Goal: Task Accomplishment & Management: Use online tool/utility

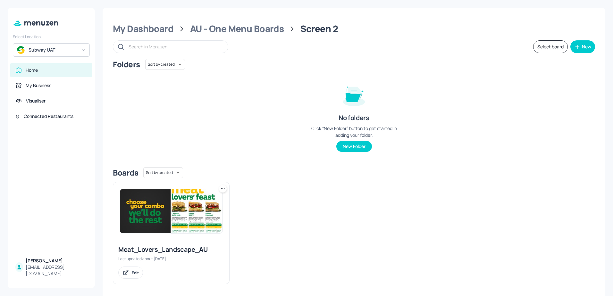
click at [34, 271] on div "[EMAIL_ADDRESS][DOMAIN_NAME]" at bounding box center [57, 270] width 62 height 13
click at [173, 209] on img at bounding box center [171, 211] width 103 height 44
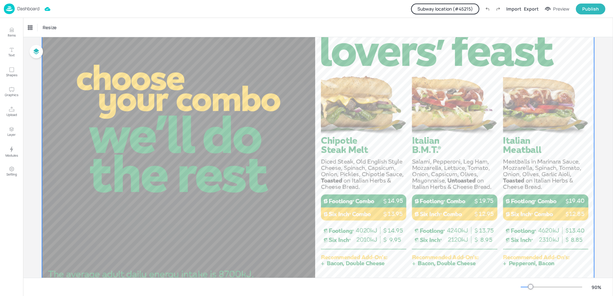
scroll to position [96, 0]
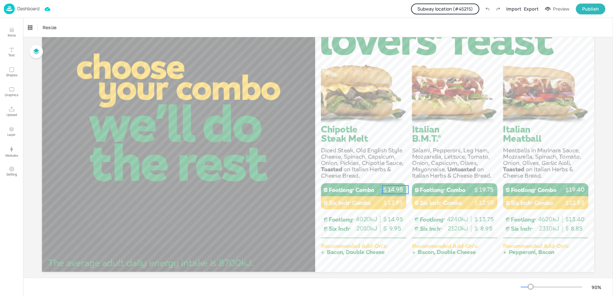
click at [396, 191] on p "14.95" at bounding box center [395, 190] width 26 height 8
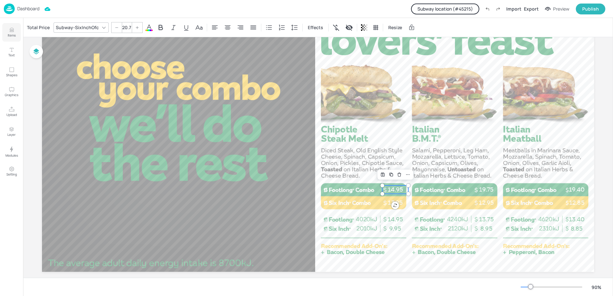
click at [8, 33] on p "Items" at bounding box center [12, 35] width 8 height 4
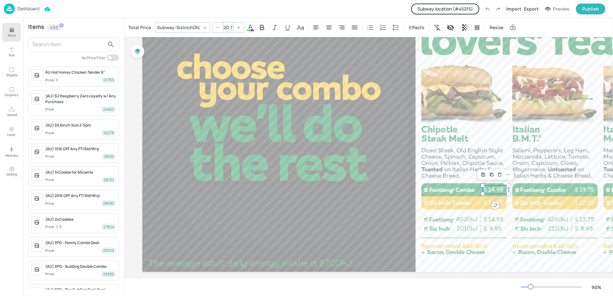
click at [66, 46] on input "text" at bounding box center [68, 44] width 72 height 10
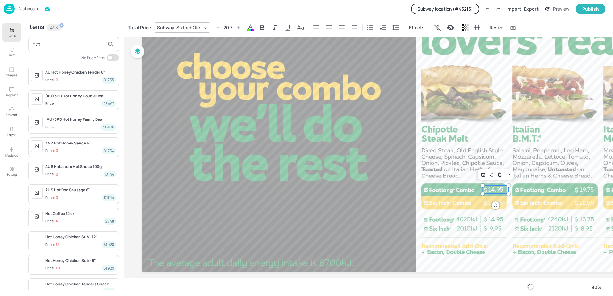
type input "hot"
click at [69, 82] on span "Price: 0 D1755" at bounding box center [80, 80] width 71 height 7
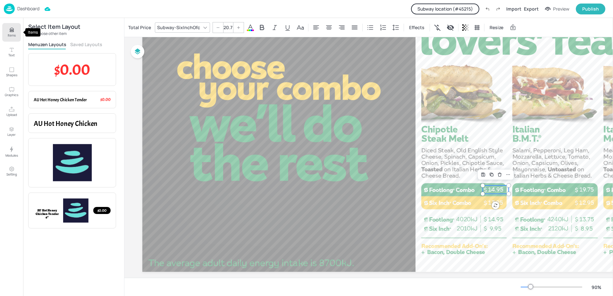
click at [9, 29] on icon "Items" at bounding box center [12, 30] width 6 height 6
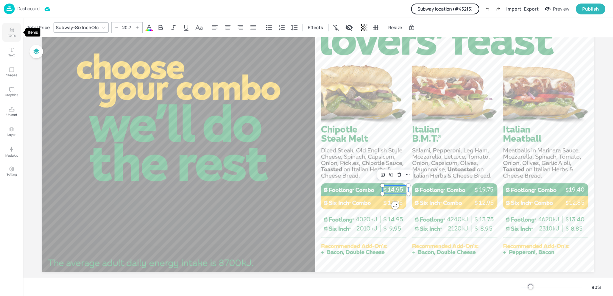
click at [9, 35] on p "Items" at bounding box center [12, 35] width 8 height 4
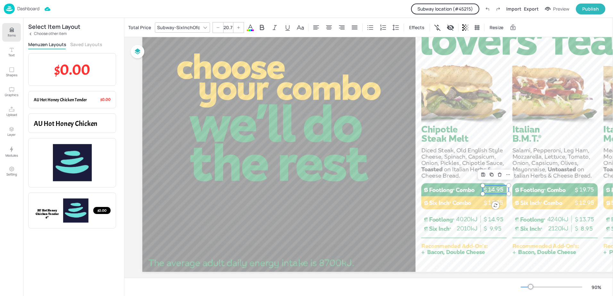
click at [39, 32] on p "Choose other item" at bounding box center [50, 33] width 33 height 4
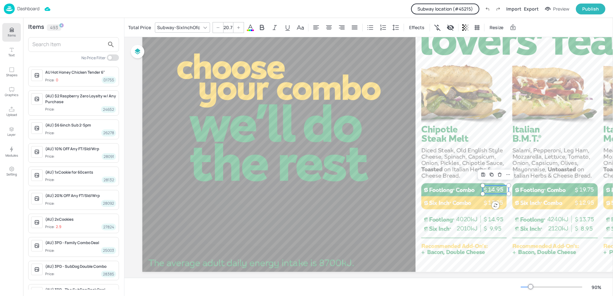
click at [62, 47] on input "text" at bounding box center [68, 44] width 72 height 10
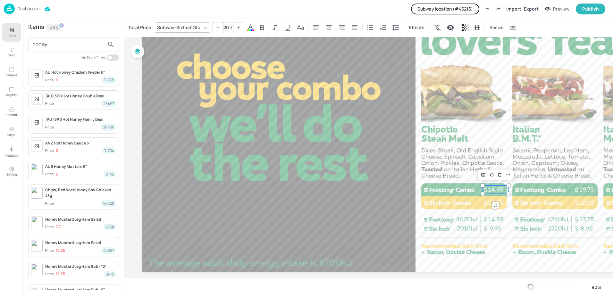
click at [110, 43] on icon "search" at bounding box center [111, 45] width 8 height 8
click at [65, 41] on input "honey" at bounding box center [68, 44] width 72 height 10
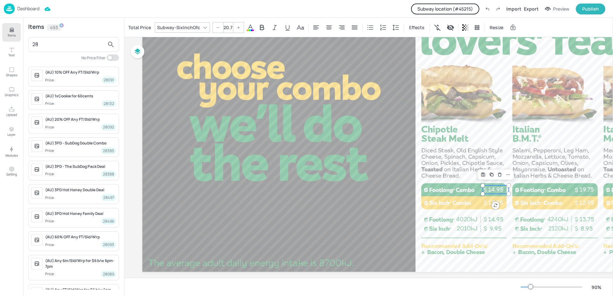
type input "2"
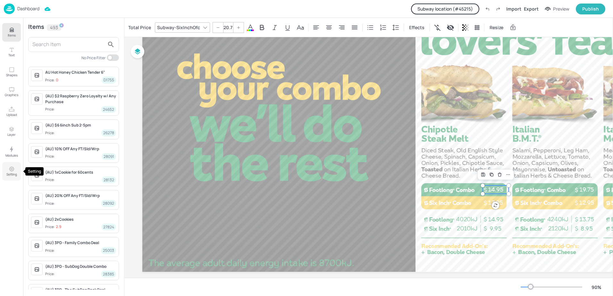
click at [10, 170] on icon "Setting" at bounding box center [11, 169] width 4 height 4
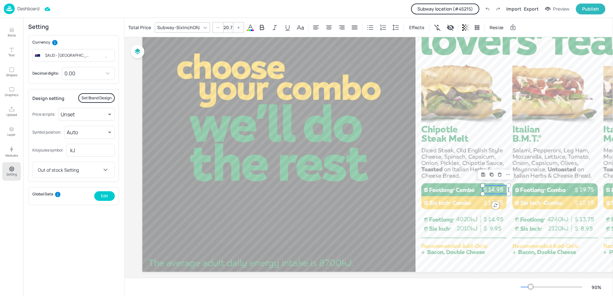
click at [8, 6] on img at bounding box center [9, 9] width 11 height 11
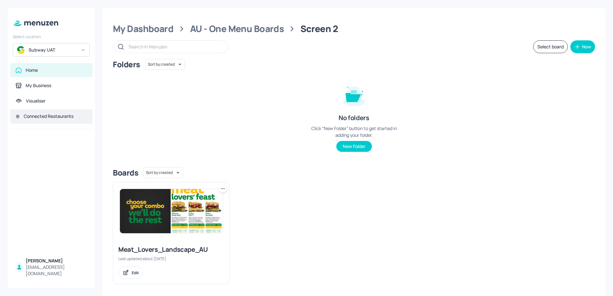
click at [39, 117] on div "Connected Restaurants" at bounding box center [49, 116] width 50 height 6
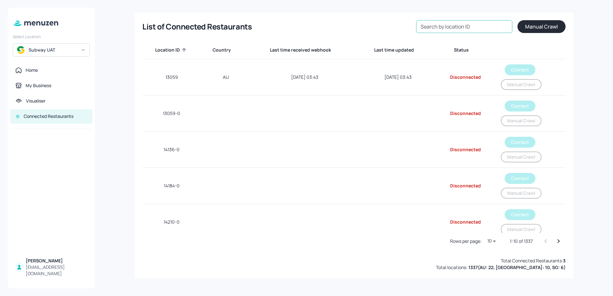
click at [443, 23] on div "Search by location ID Search by location ID" at bounding box center [464, 26] width 96 height 13
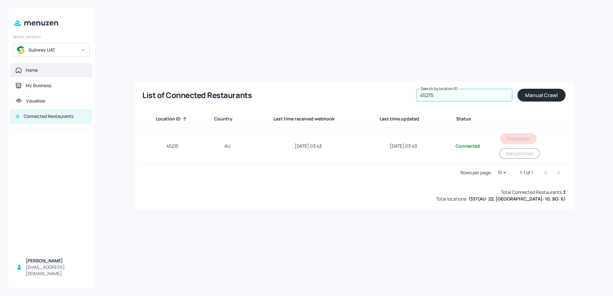
type input "45215"
click at [29, 75] on div "Home" at bounding box center [51, 70] width 82 height 14
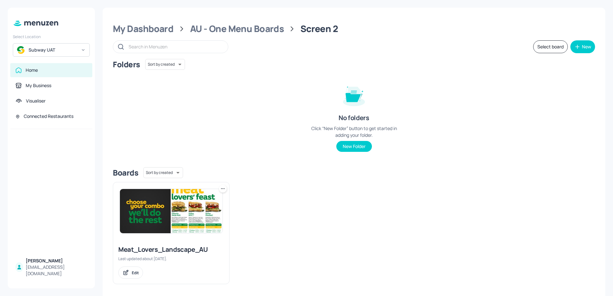
scroll to position [4, 0]
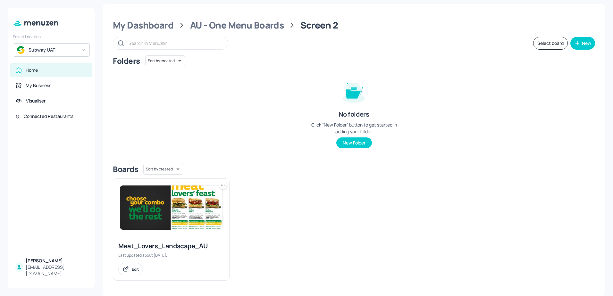
click at [169, 205] on img at bounding box center [171, 208] width 103 height 44
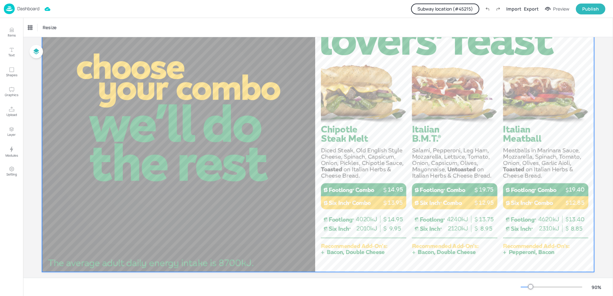
scroll to position [106, 0]
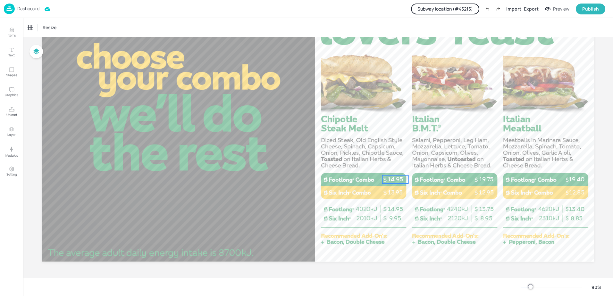
click at [393, 180] on p "14.95" at bounding box center [395, 179] width 26 height 8
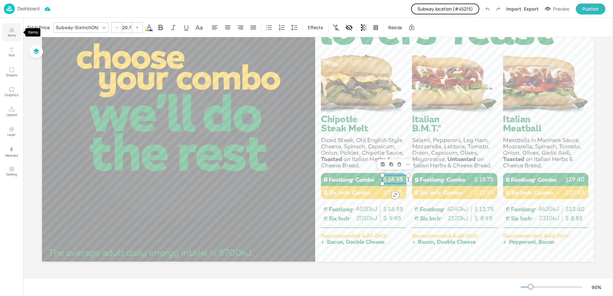
click at [16, 34] on button "Items" at bounding box center [11, 32] width 19 height 19
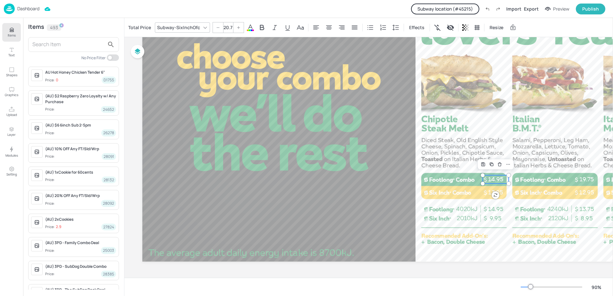
click at [75, 46] on input "text" at bounding box center [68, 44] width 72 height 10
click at [110, 79] on div "D1755" at bounding box center [109, 80] width 14 height 7
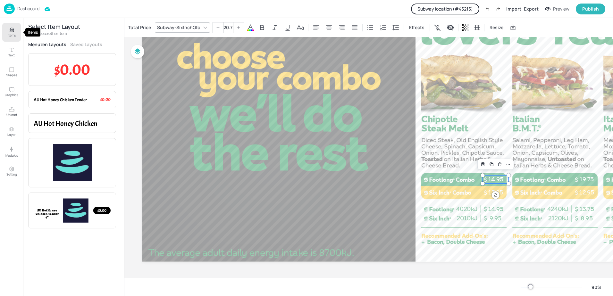
click at [15, 33] on button "Items" at bounding box center [11, 32] width 19 height 19
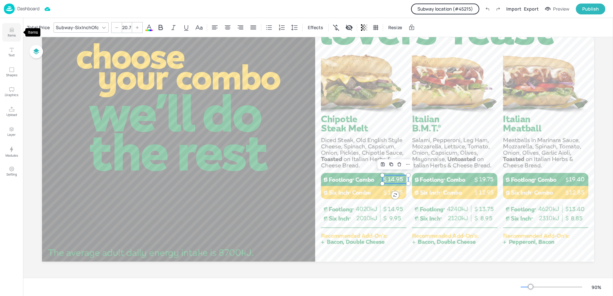
click at [6, 32] on button "Items" at bounding box center [11, 32] width 19 height 19
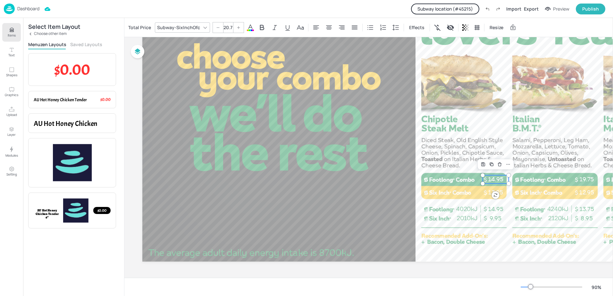
click at [41, 31] on p "Choose other item" at bounding box center [50, 33] width 33 height 4
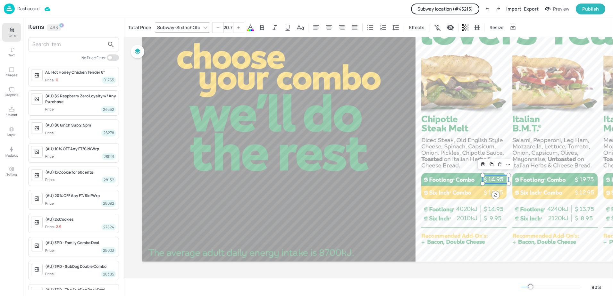
click at [64, 44] on input "text" at bounding box center [68, 44] width 72 height 10
click at [53, 46] on input "text" at bounding box center [68, 44] width 72 height 10
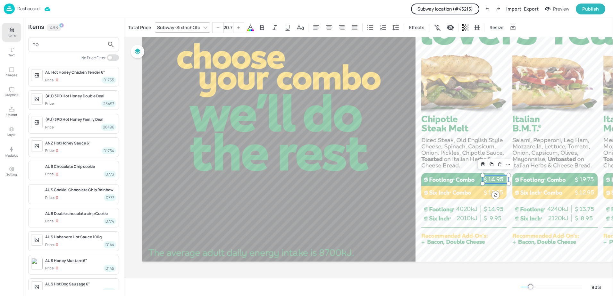
type input "h"
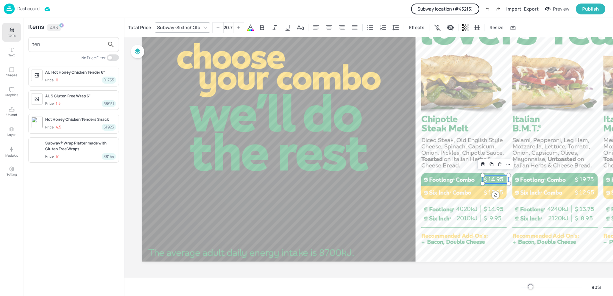
type input "ten"
click at [85, 120] on div "Hot Honey Chicken Tenders Snack" at bounding box center [80, 120] width 71 height 6
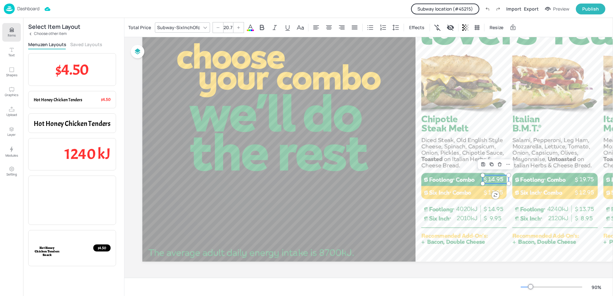
click at [31, 32] on icon at bounding box center [30, 34] width 4 height 4
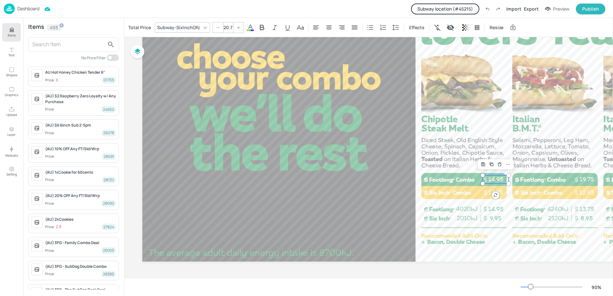
click at [67, 42] on input "text" at bounding box center [68, 44] width 72 height 10
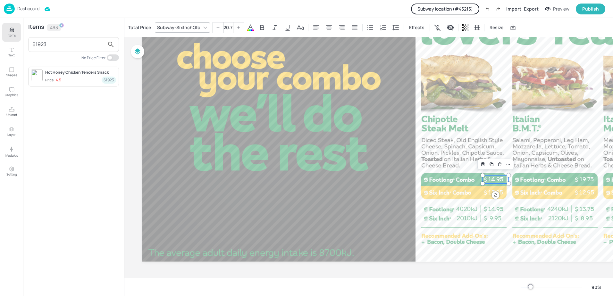
type input "61923"
